Goal: Find specific page/section: Find specific page/section

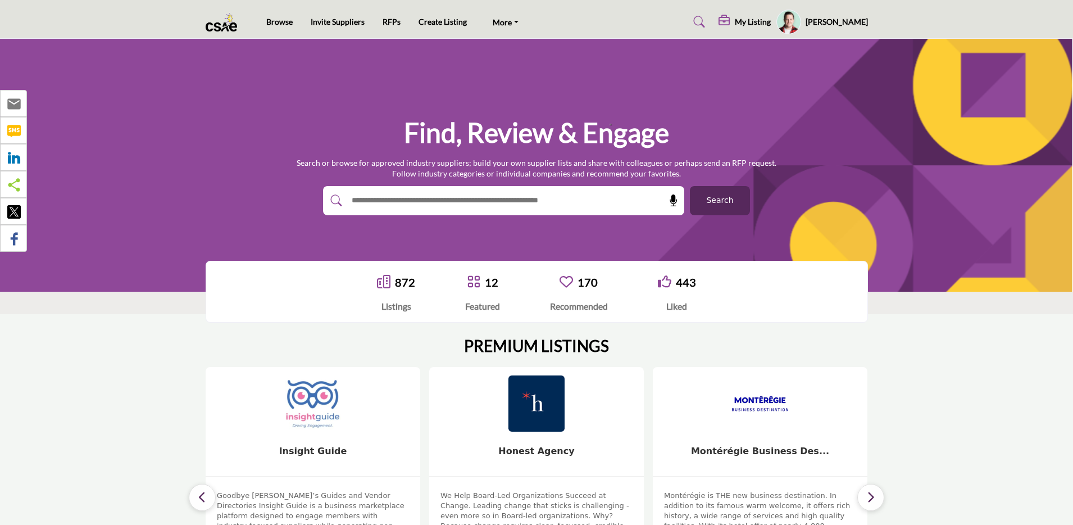
click at [401, 20] on ul "Browse Invite Suppliers RFPs Create Listing More [DOMAIN_NAME] FAQ's Contact Us" at bounding box center [396, 22] width 260 height 16
click at [392, 22] on link "RFPs" at bounding box center [392, 22] width 18 height 10
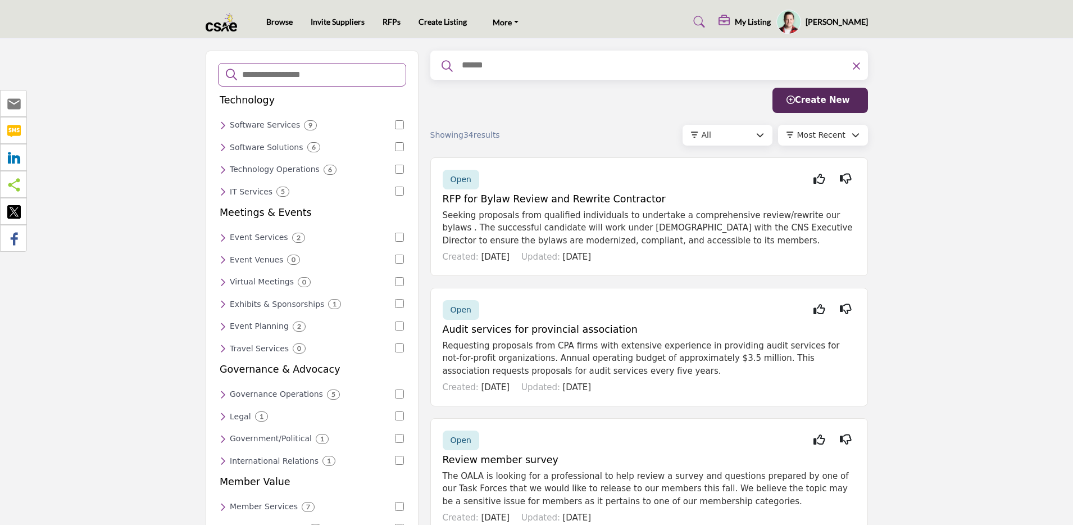
click at [574, 128] on div "Showing 34 results All All Open Closed Viewed My RFPs" at bounding box center [650, 135] width 438 height 21
